Goal: Task Accomplishment & Management: Use online tool/utility

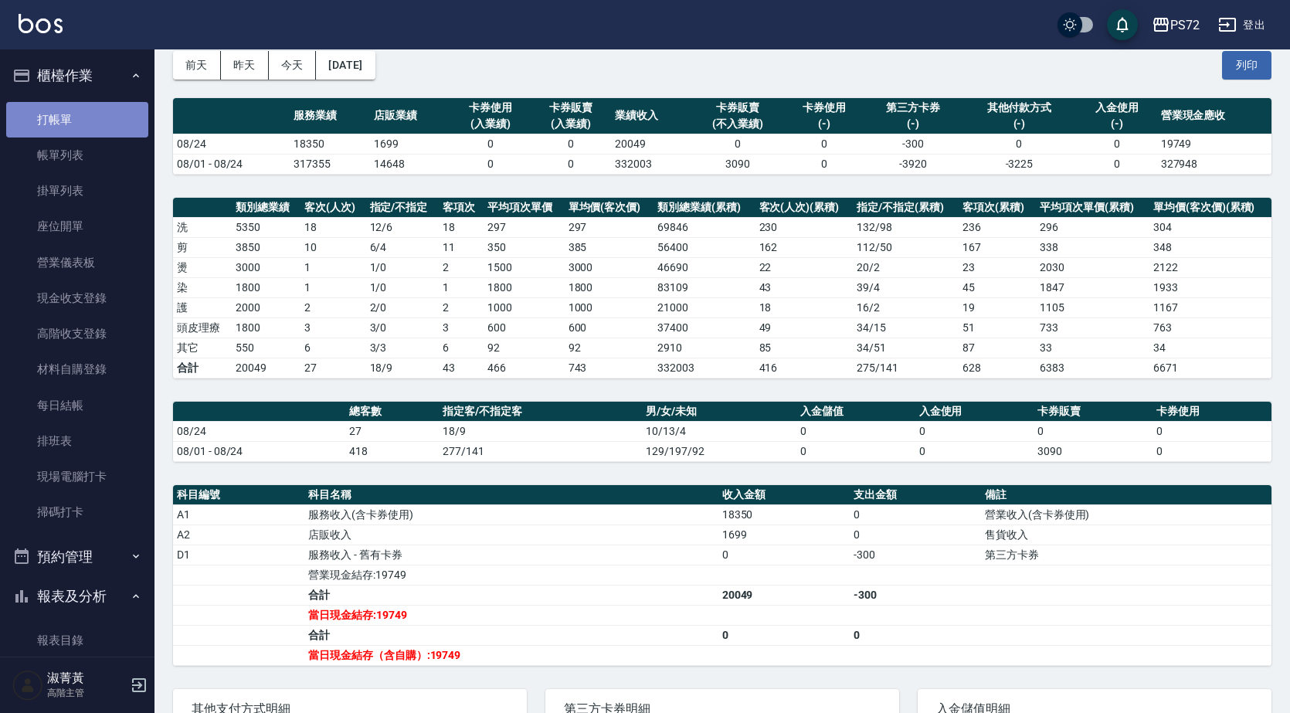
click at [100, 123] on link "打帳單" at bounding box center [77, 120] width 142 height 36
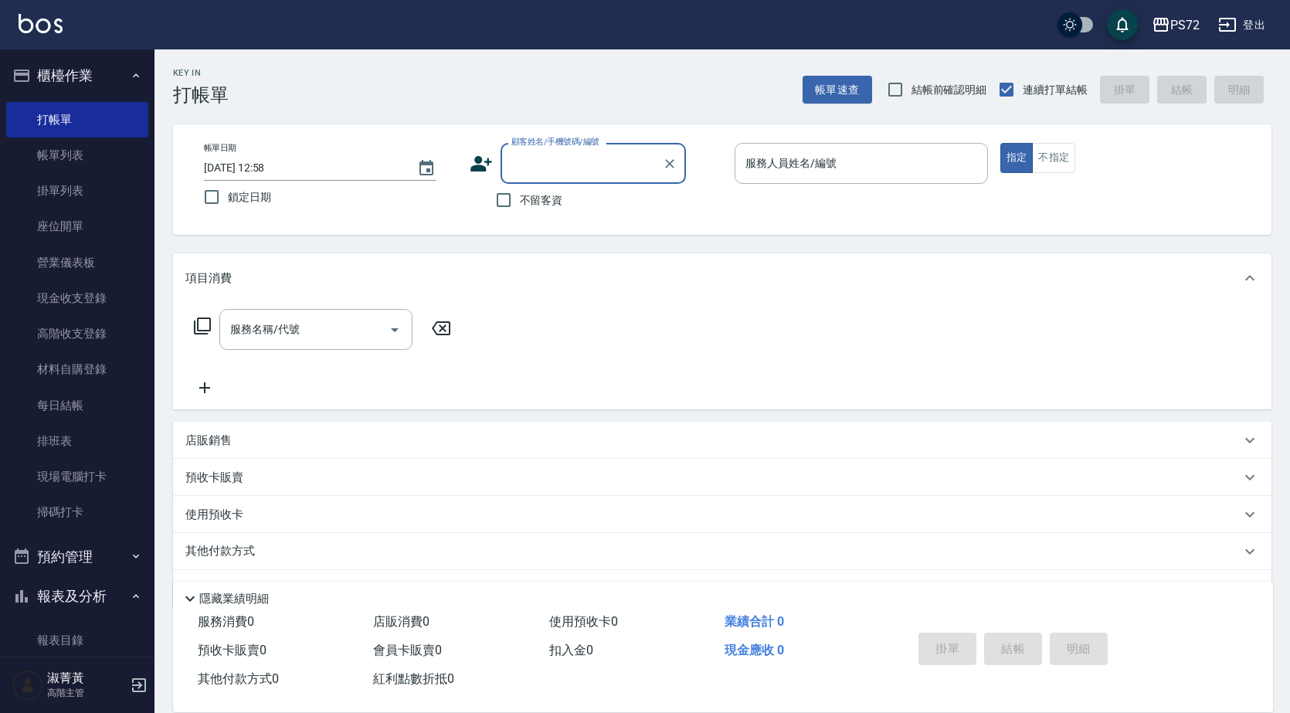
click at [548, 163] on input "顧客姓名/手機號碼/編號" at bounding box center [581, 163] width 148 height 27
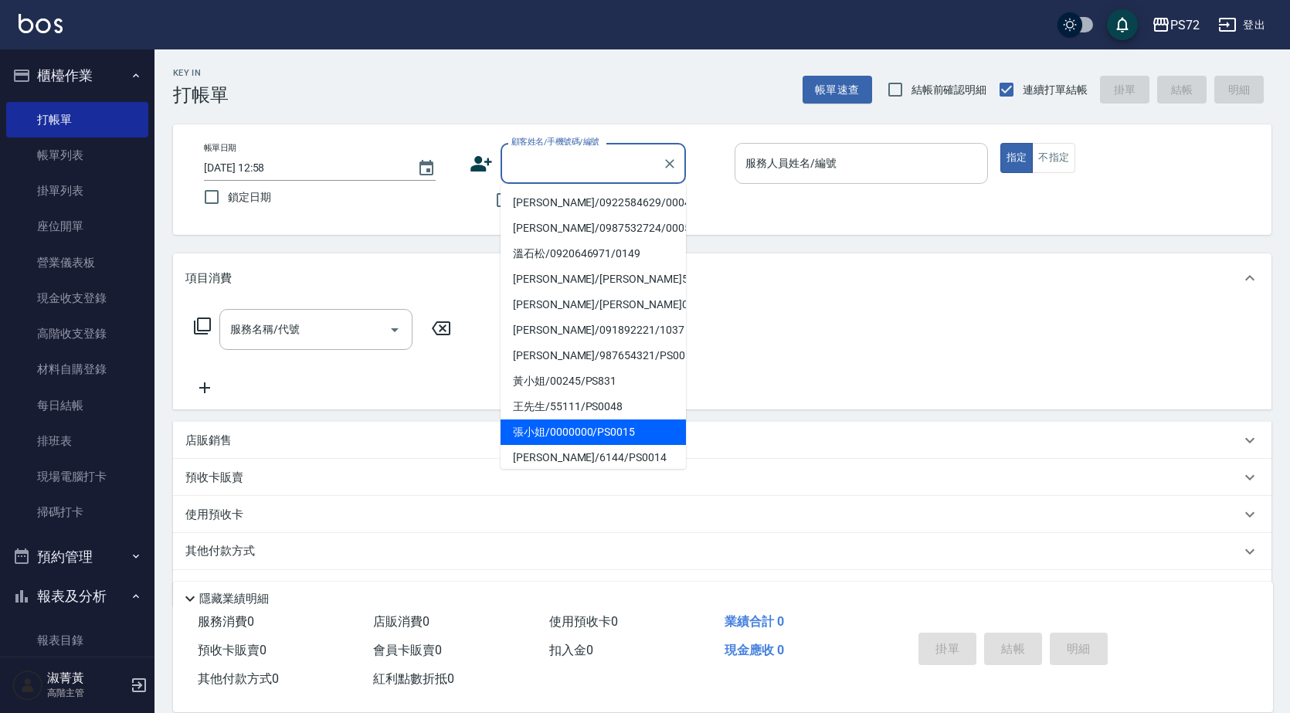
drag, startPoint x: 585, startPoint y: 430, endPoint x: 867, endPoint y: 177, distance: 379.6
click at [583, 429] on li "張小姐/0000000/PS0015" at bounding box center [593, 431] width 185 height 25
type input "張小姐/0000000/PS0015"
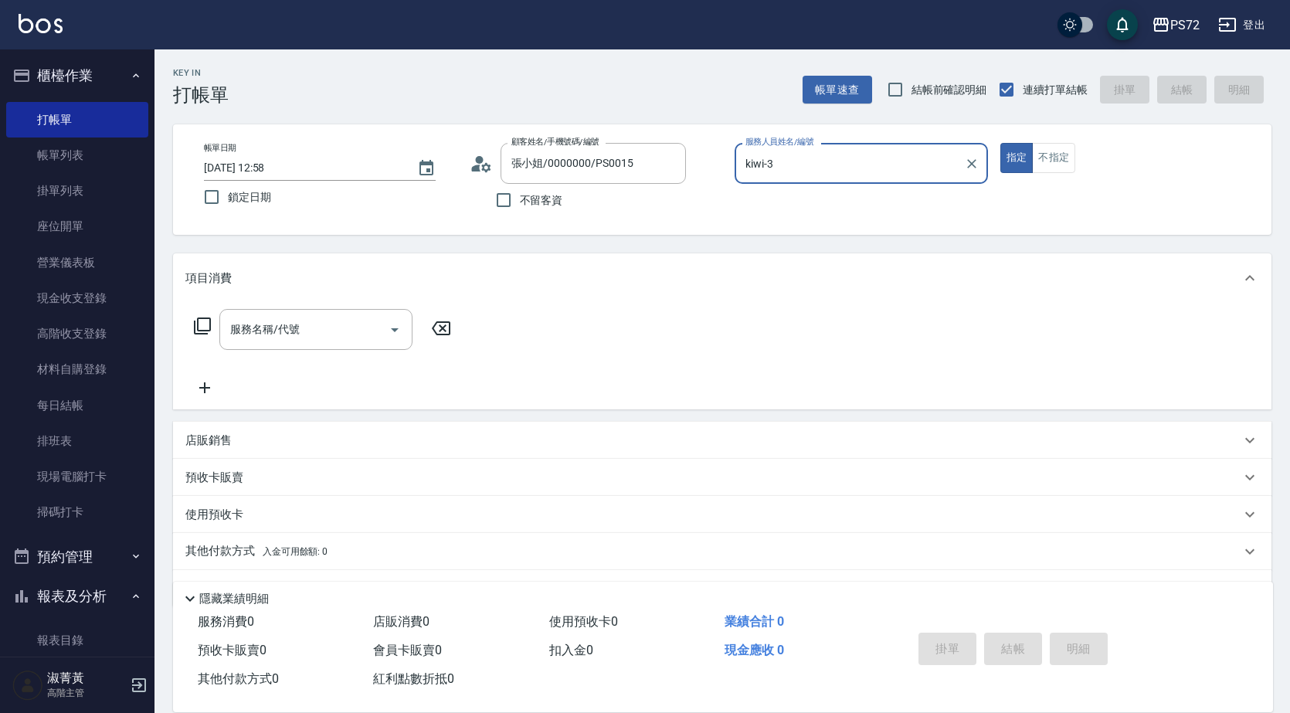
click at [838, 161] on input "kiwi-3" at bounding box center [850, 163] width 216 height 27
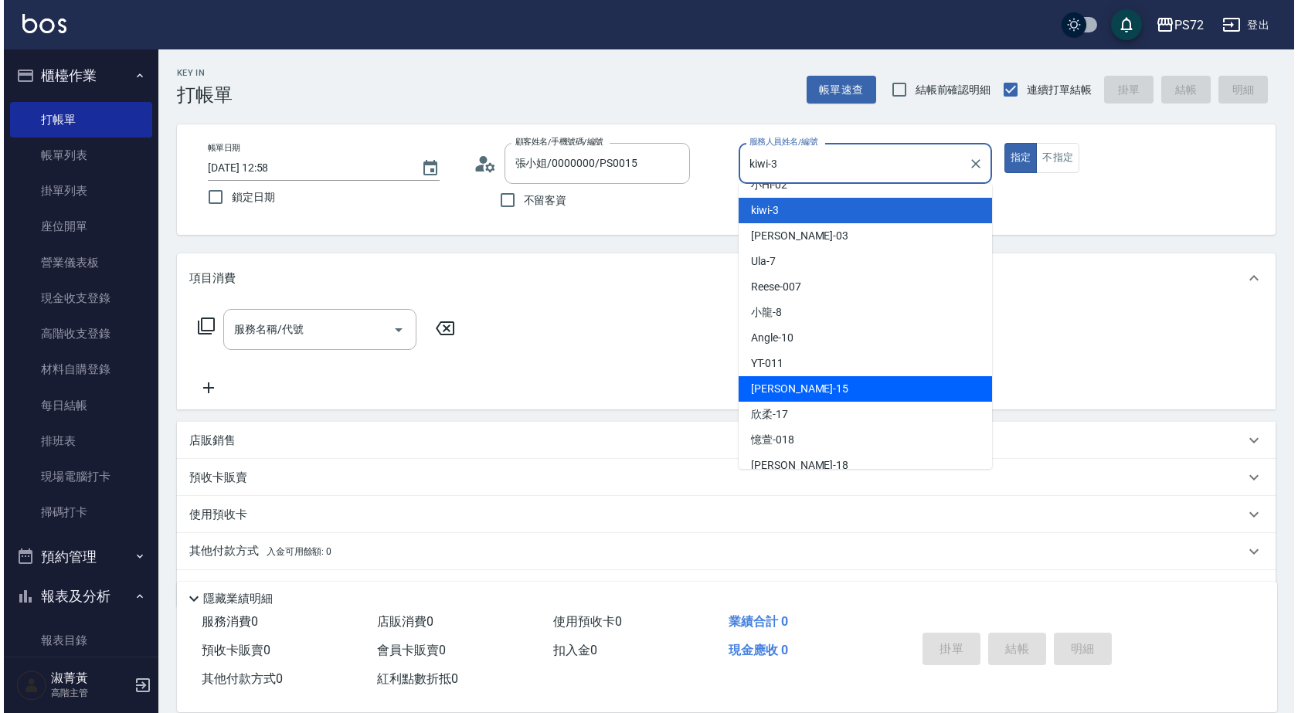
scroll to position [77, 0]
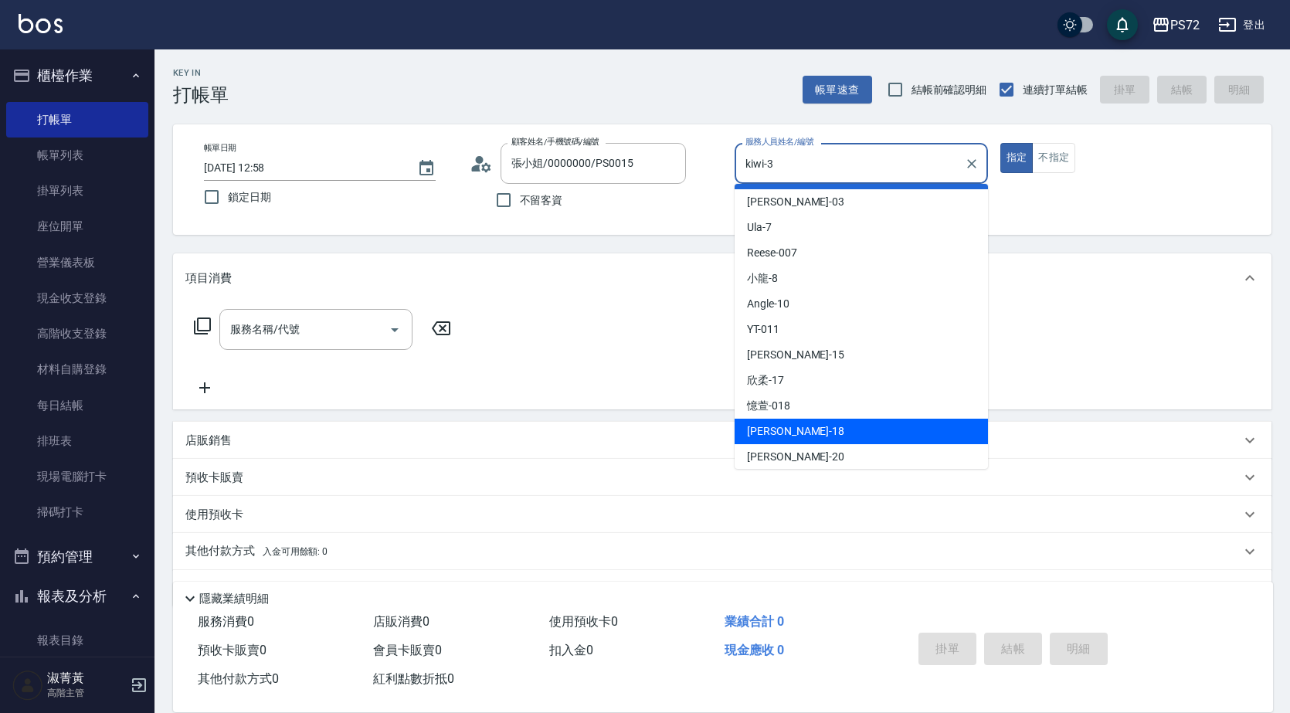
click at [809, 424] on div "[PERSON_NAME] -18" at bounding box center [861, 431] width 253 height 25
type input "[PERSON_NAME]-18"
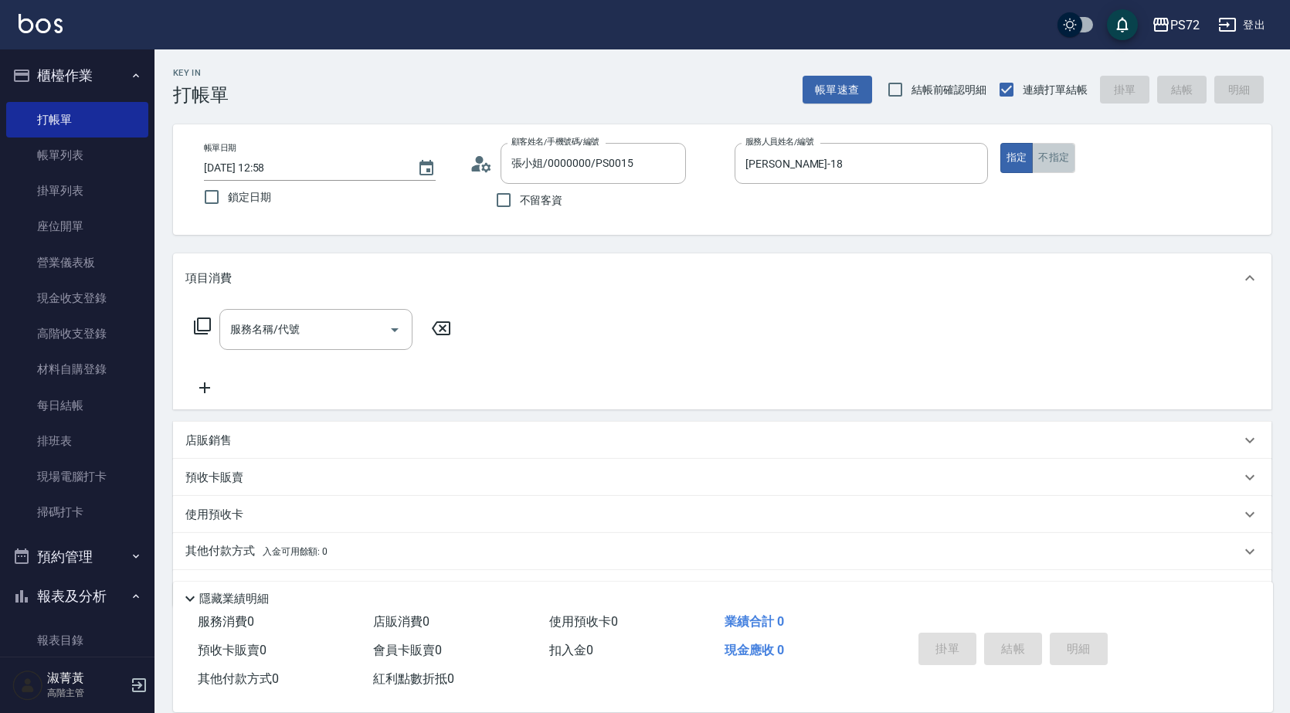
click at [1043, 166] on button "不指定" at bounding box center [1053, 158] width 43 height 30
click at [288, 328] on input "服務名稱/代號" at bounding box center [304, 329] width 156 height 27
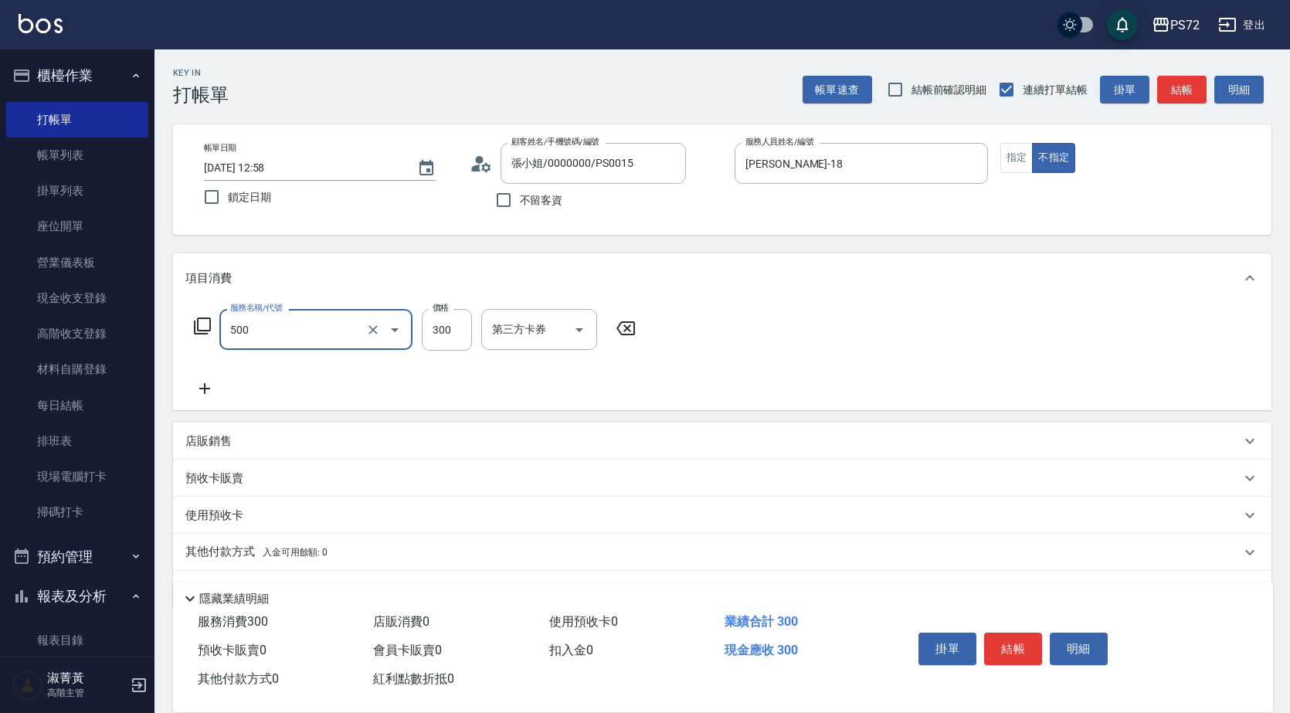
type input "洗髮(A級)(500)"
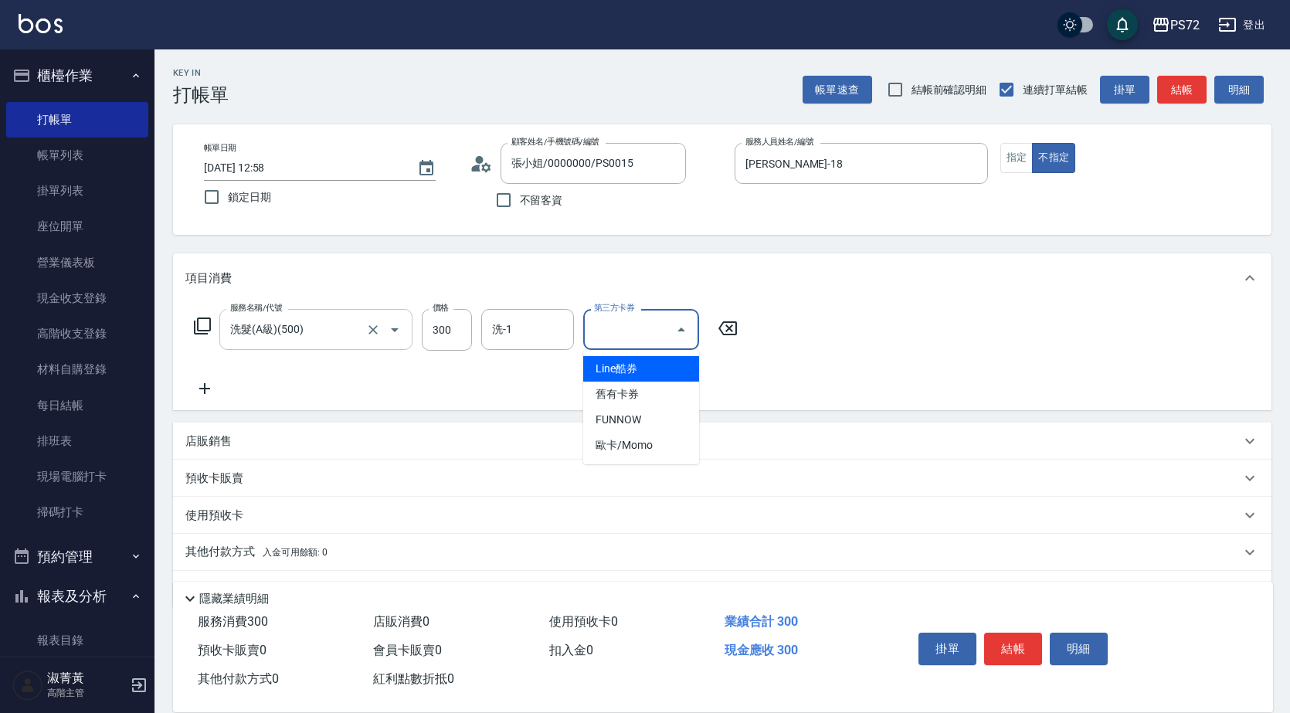
type input "Line酷券"
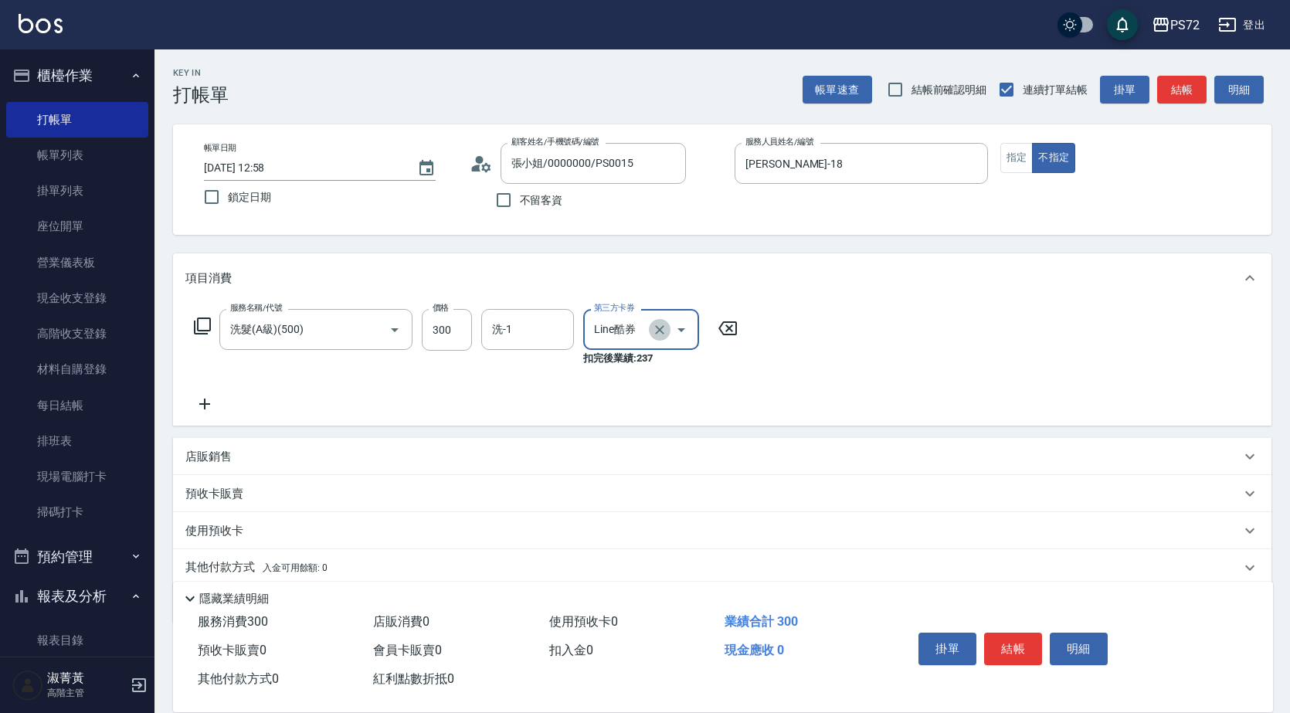
click at [664, 328] on icon "Clear" at bounding box center [659, 329] width 15 height 15
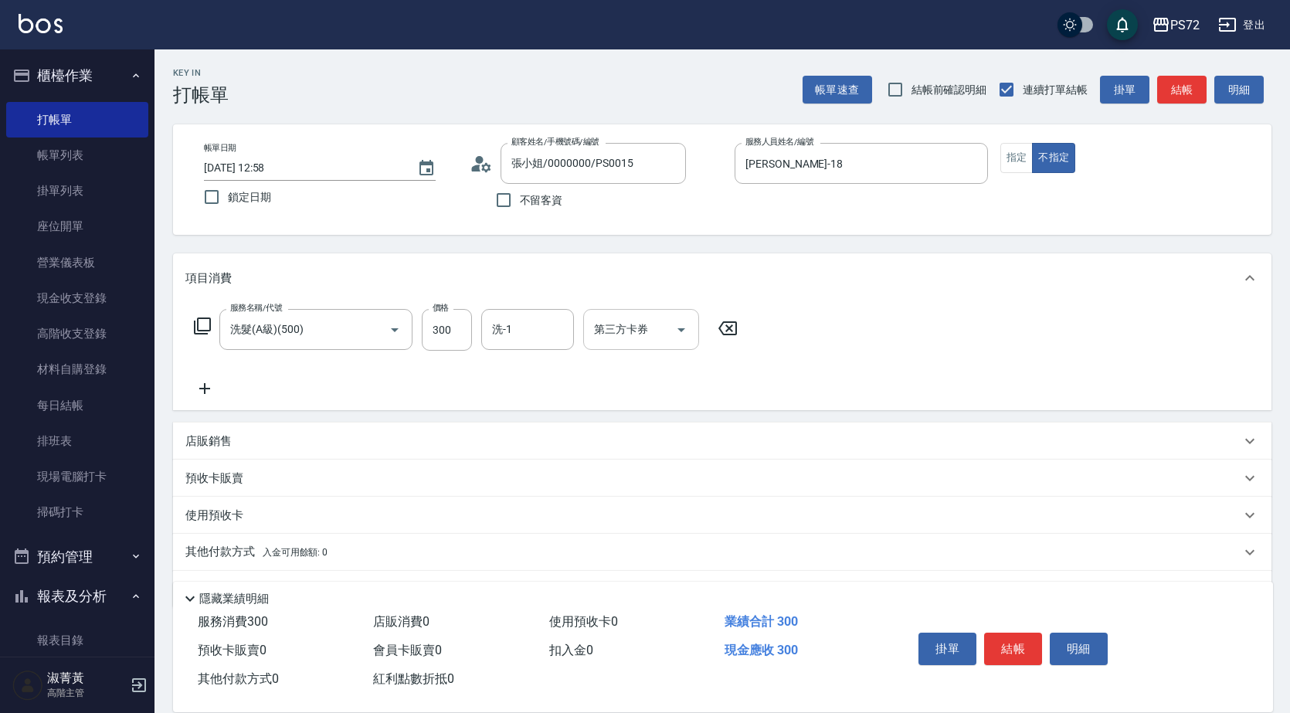
click at [202, 399] on div "服務名稱/代號 洗髮(A級)(500) 服務名稱/代號 價格 300 價格 洗-1 洗-1 第三方卡券 第三方卡券" at bounding box center [722, 356] width 1098 height 107
click at [199, 387] on icon at bounding box center [204, 388] width 39 height 19
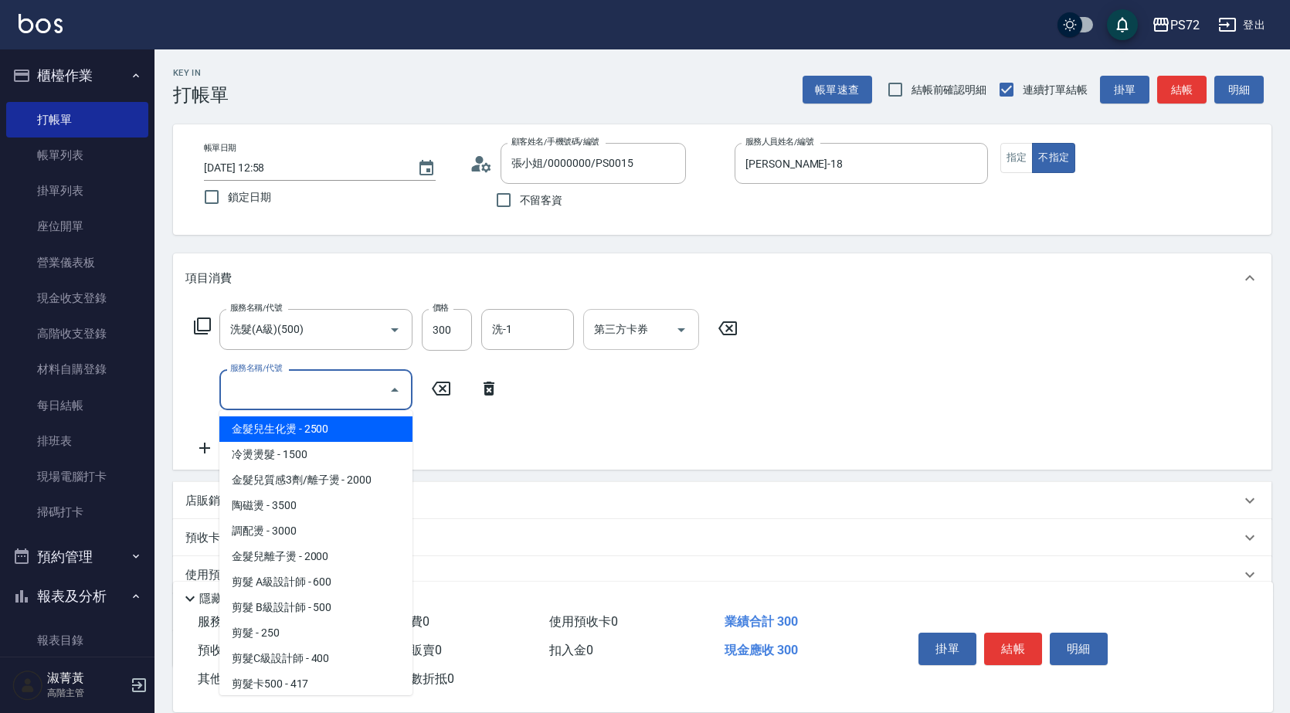
click at [259, 385] on input "服務名稱/代號" at bounding box center [304, 389] width 156 height 27
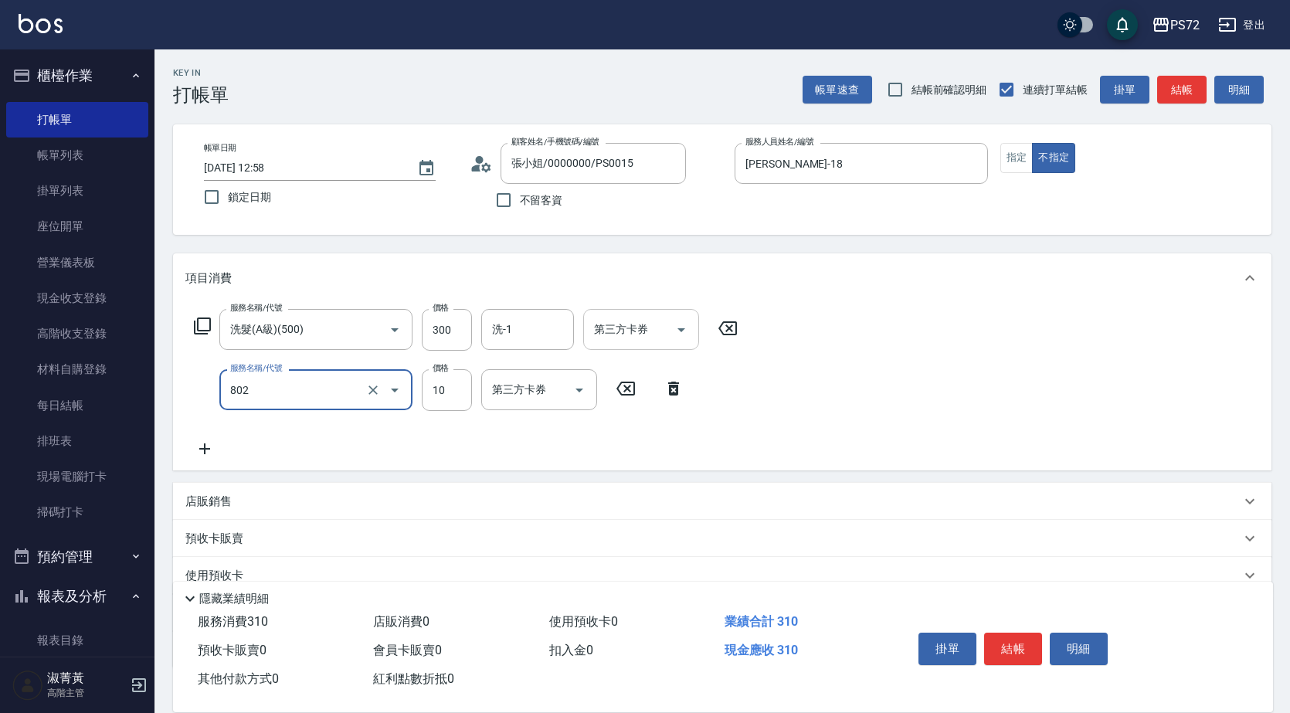
type input "[PERSON_NAME](802)"
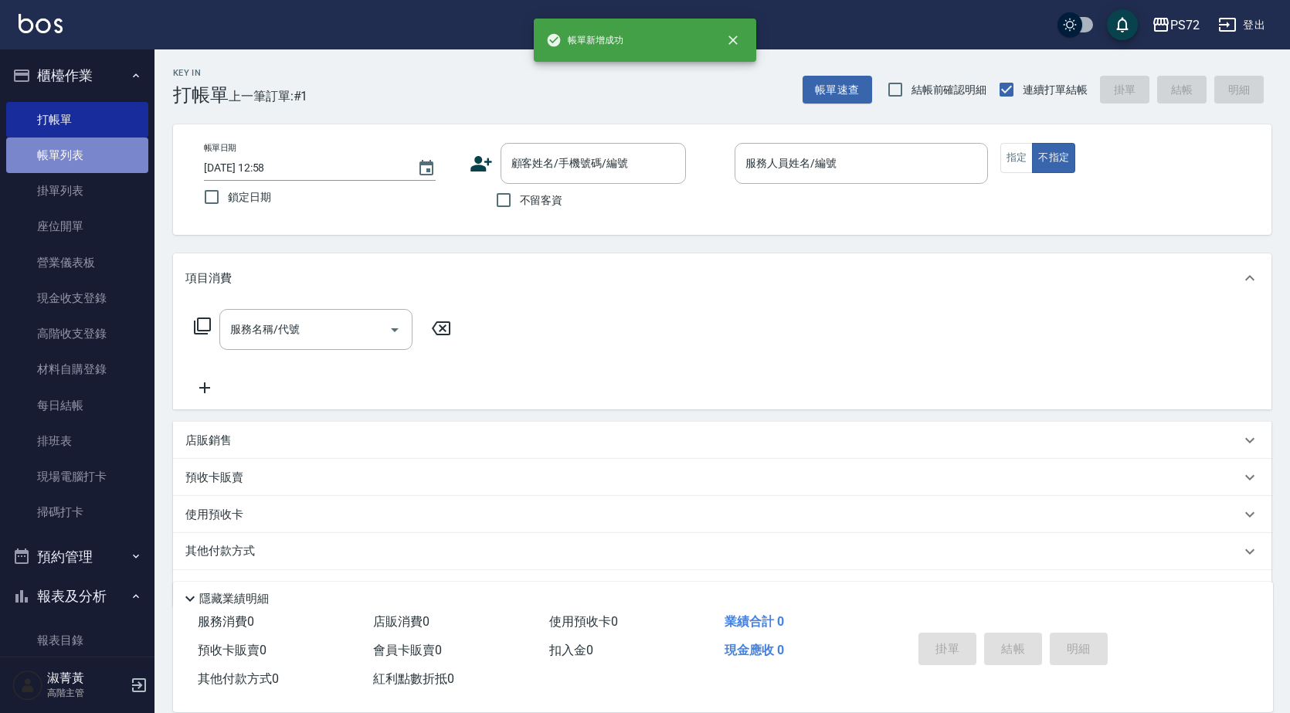
click at [93, 158] on link "帳單列表" at bounding box center [77, 155] width 142 height 36
